Goal: Transaction & Acquisition: Subscribe to service/newsletter

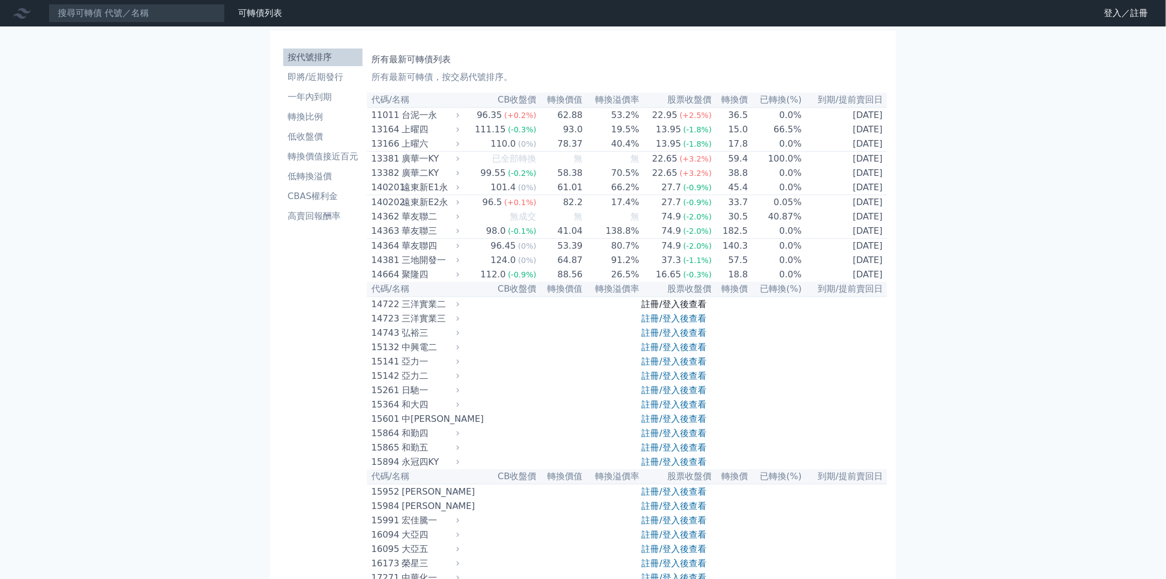
click at [672, 309] on link "註冊/登入後查看" at bounding box center [674, 304] width 64 height 10
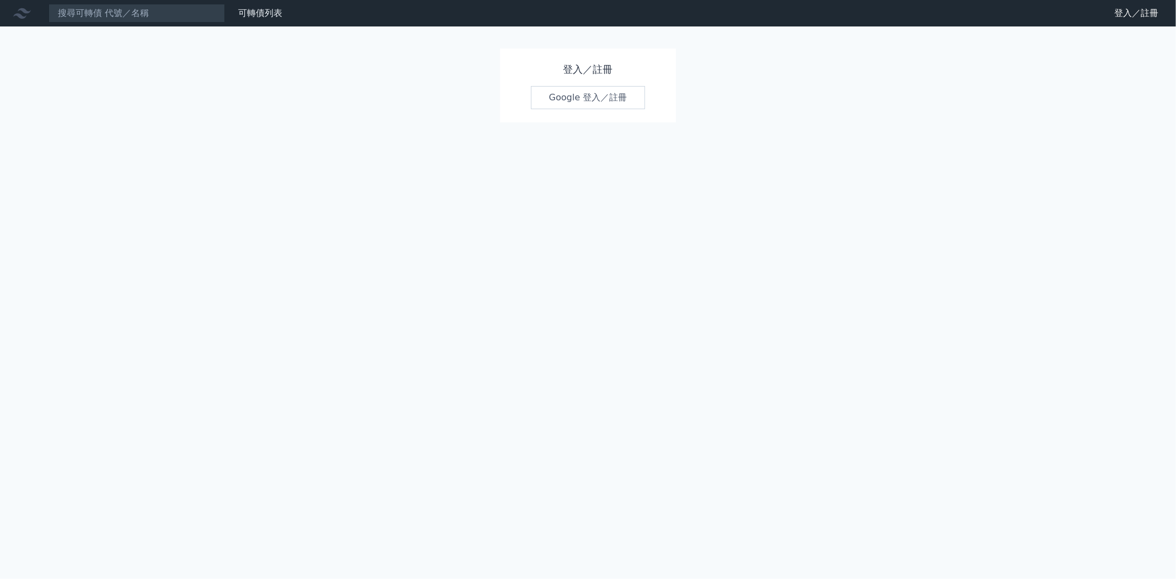
click at [571, 87] on link "Google 登入／註冊" at bounding box center [588, 97] width 115 height 23
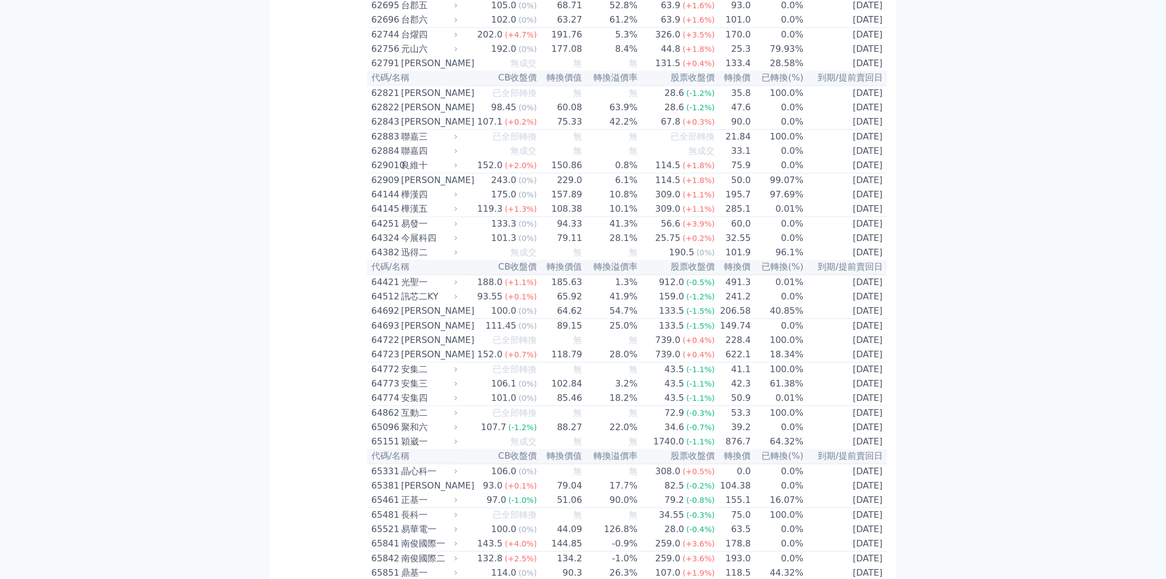
scroll to position [4347, 0]
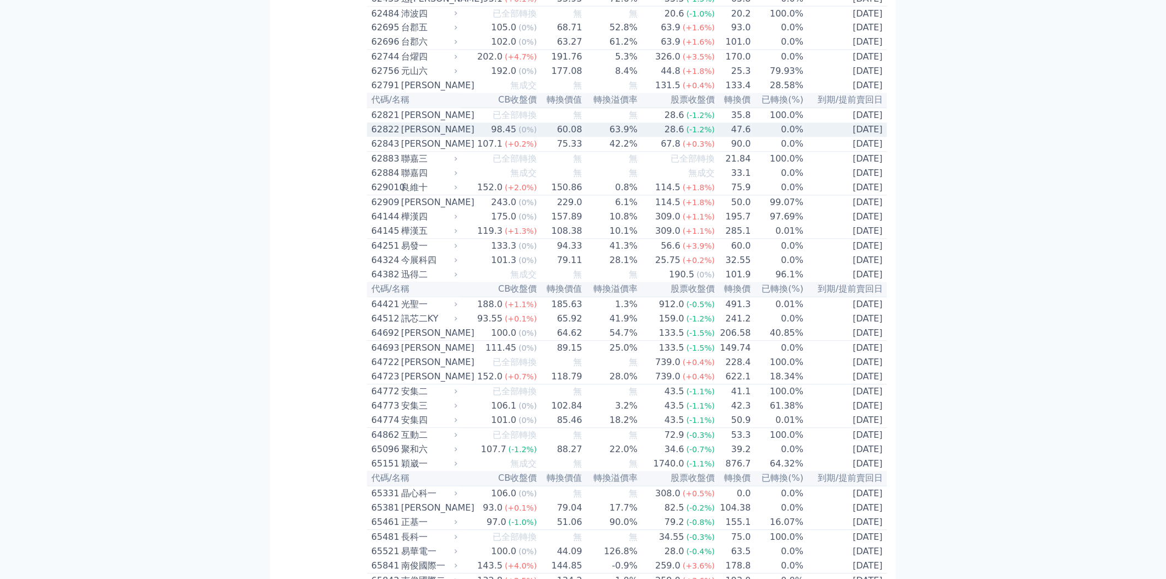
click at [664, 137] on div "28.6" at bounding box center [674, 129] width 24 height 13
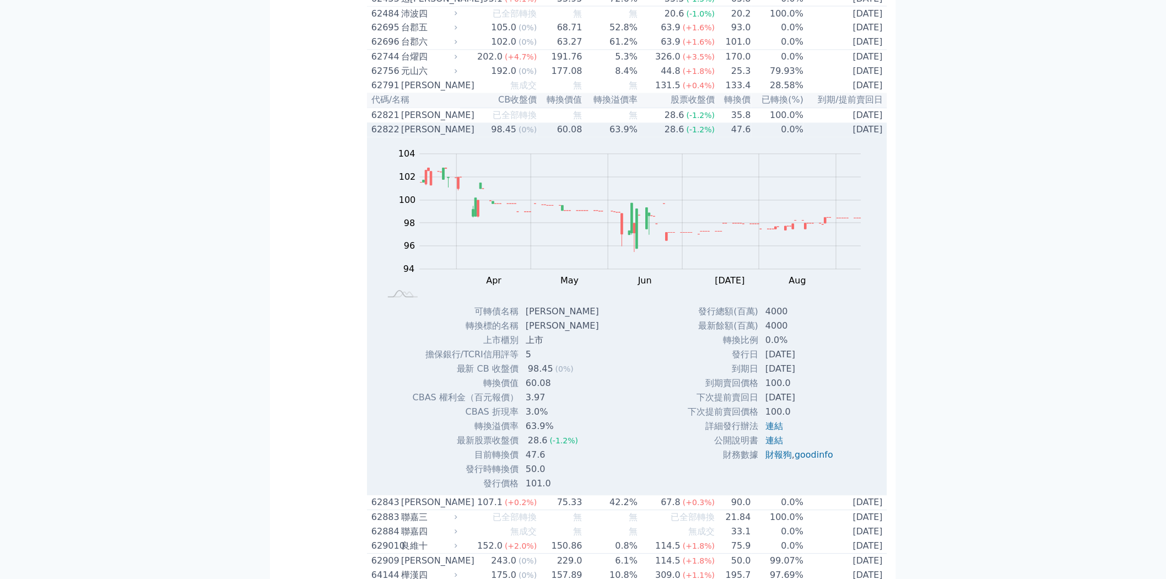
click at [664, 137] on div "28.6" at bounding box center [674, 129] width 24 height 13
